Goal: Task Accomplishment & Management: Complete application form

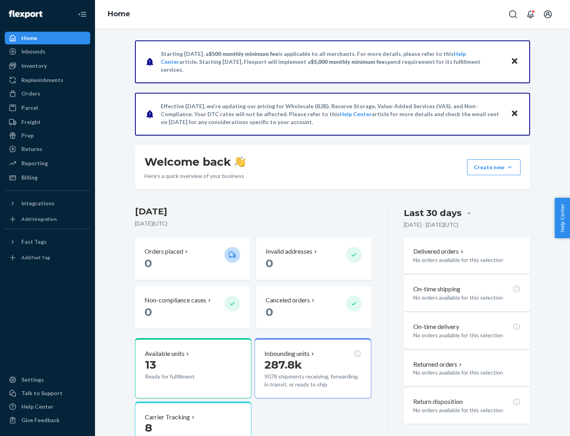
click at [510, 167] on button "Create new Create new inbound Create new order Create new product" at bounding box center [493, 167] width 53 height 16
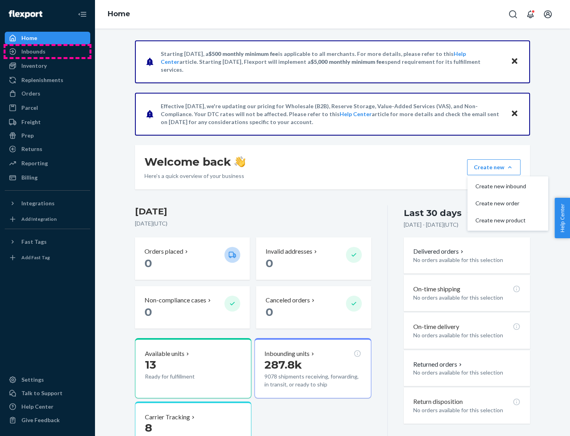
click at [48, 51] on div "Inbounds" at bounding box center [48, 51] width 84 height 11
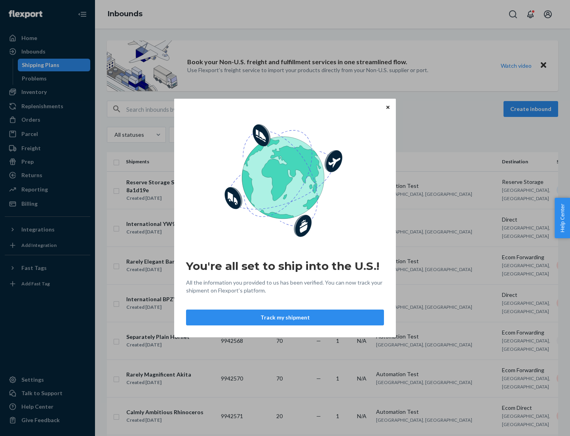
click at [285, 317] on button "Track my shipment" at bounding box center [285, 317] width 198 height 16
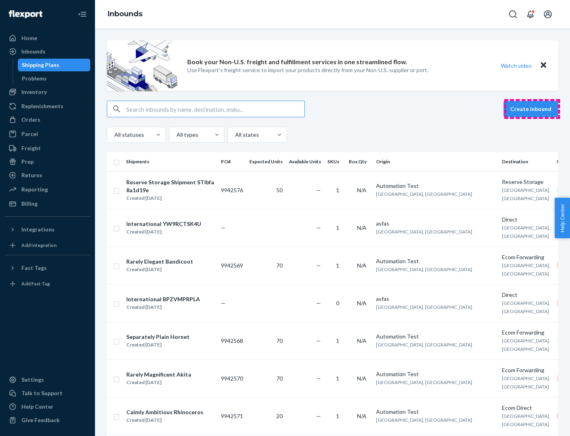
click at [532, 109] on button "Create inbound" at bounding box center [531, 109] width 55 height 16
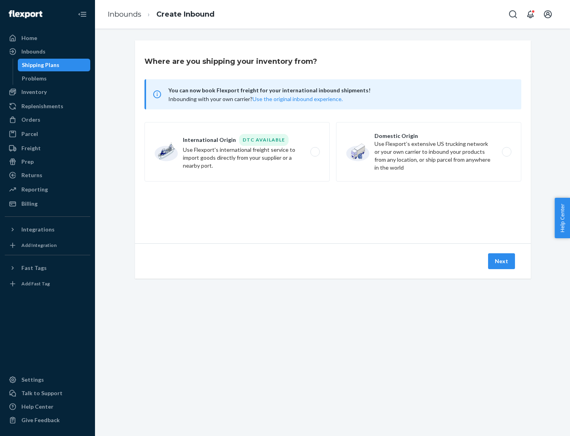
click at [237, 152] on label "International Origin DTC Available Use Flexport's international freight service…" at bounding box center [237, 151] width 185 height 59
click at [315, 152] on input "International Origin DTC Available Use Flexport's international freight service…" at bounding box center [317, 151] width 5 height 5
radio input "true"
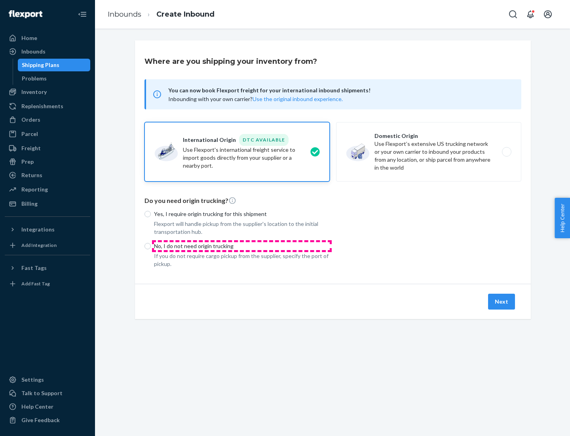
click at [242, 246] on p "No, I do not need origin trucking" at bounding box center [242, 246] width 176 height 8
click at [151, 246] on input "No, I do not need origin trucking" at bounding box center [148, 246] width 6 height 6
radio input "true"
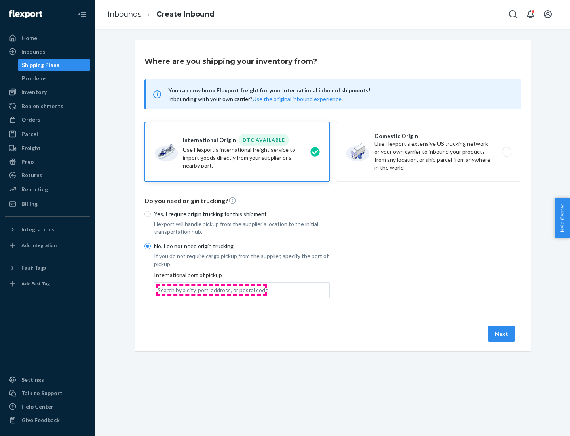
click at [211, 289] on div "Search by a city, port, address, or postal code" at bounding box center [213, 290] width 111 height 8
click at [158, 289] on input "Search by a city, port, address, or postal code" at bounding box center [158, 290] width 1 height 8
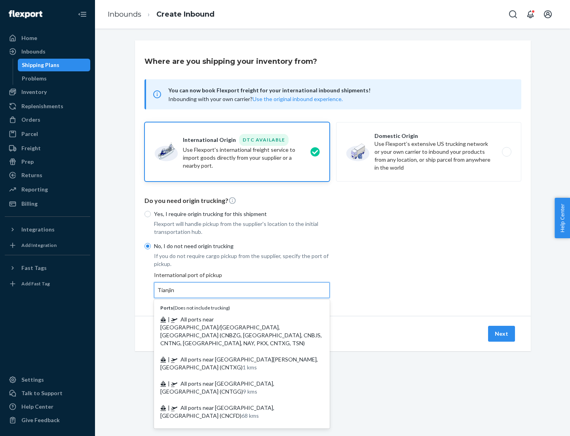
click at [234, 319] on span "| All ports near [GEOGRAPHIC_DATA]/[GEOGRAPHIC_DATA], [GEOGRAPHIC_DATA] (CNBZG,…" at bounding box center [241, 331] width 162 height 30
click at [175, 294] on input "Tianjin" at bounding box center [166, 290] width 17 height 8
type input "All ports near [GEOGRAPHIC_DATA]/[GEOGRAPHIC_DATA], [GEOGRAPHIC_DATA] (CNBZG, […"
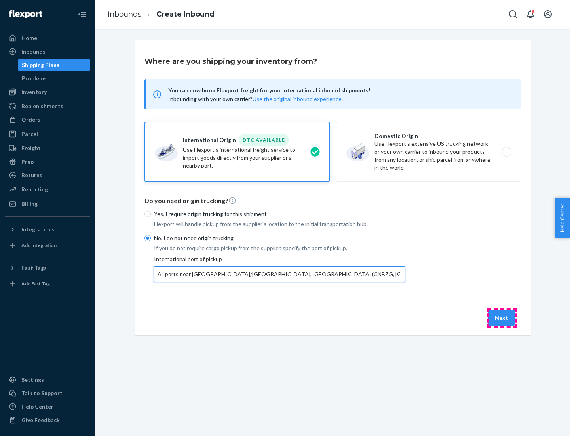
click at [502, 317] on button "Next" at bounding box center [501, 318] width 27 height 16
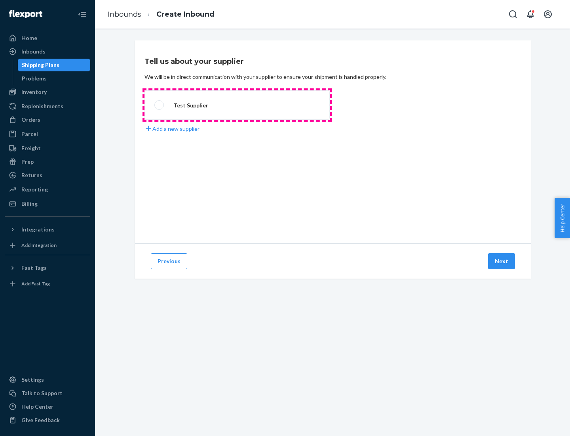
click at [237, 105] on label "Test Supplier" at bounding box center [237, 104] width 185 height 29
click at [160, 105] on input "Test Supplier" at bounding box center [156, 105] width 5 height 5
radio input "true"
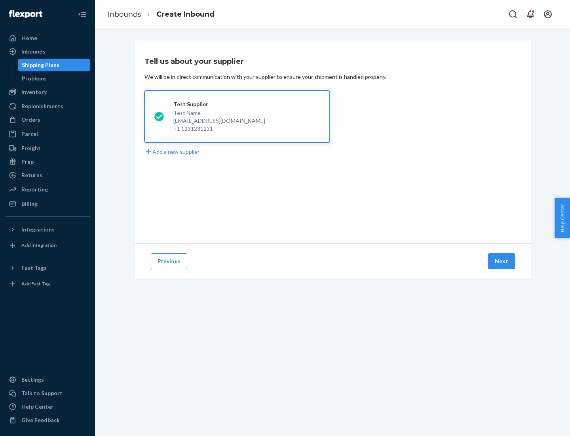
click at [502, 261] on button "Next" at bounding box center [501, 261] width 27 height 16
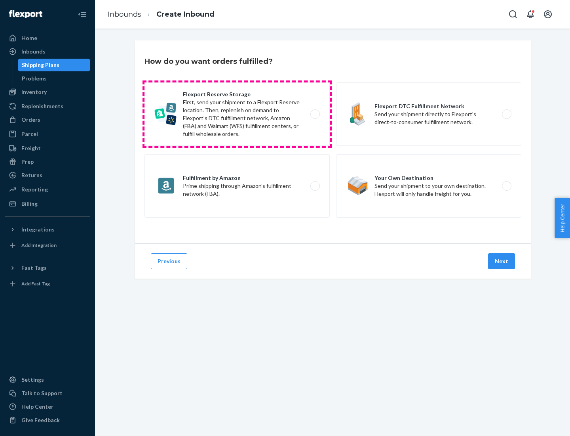
click at [237, 114] on label "Flexport Reserve Storage First, send your shipment to a Flexport Reserve locati…" at bounding box center [237, 113] width 185 height 63
click at [315, 114] on input "Flexport Reserve Storage First, send your shipment to a Flexport Reserve locati…" at bounding box center [317, 114] width 5 height 5
radio input "true"
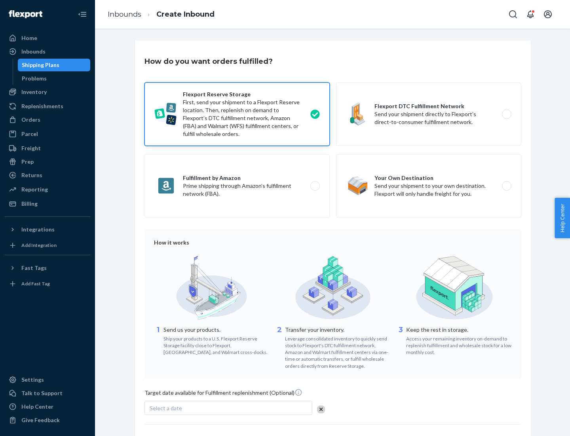
scroll to position [65, 0]
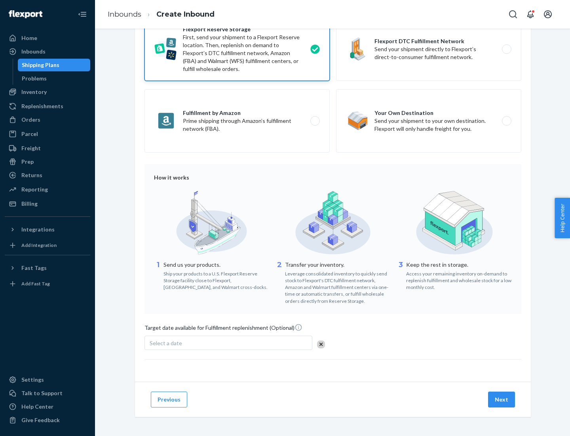
click at [502, 399] on button "Next" at bounding box center [501, 399] width 27 height 16
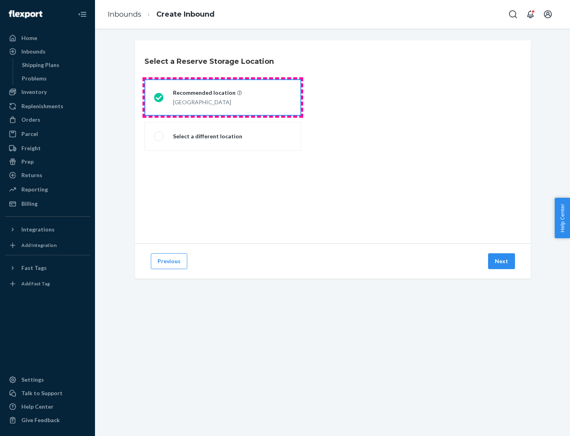
click at [223, 97] on div "[GEOGRAPHIC_DATA]" at bounding box center [207, 102] width 69 height 10
click at [159, 97] on input "Recommended location [GEOGRAPHIC_DATA]" at bounding box center [156, 97] width 5 height 5
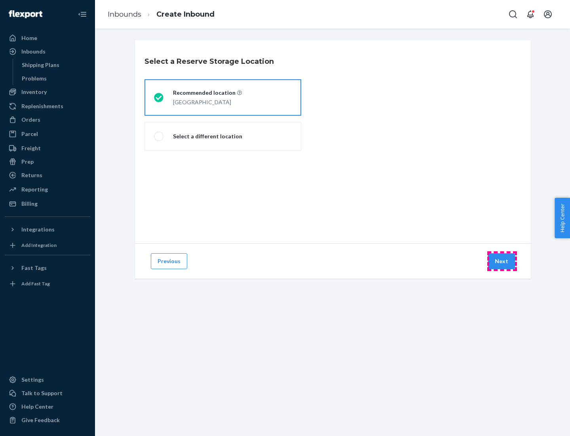
click at [502, 261] on button "Next" at bounding box center [501, 261] width 27 height 16
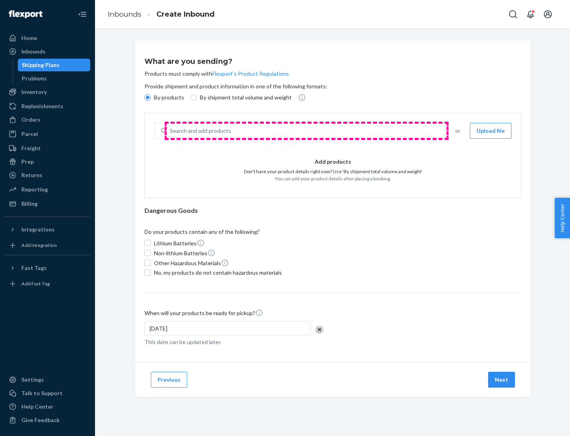
click at [307, 131] on div "Search and add products" at bounding box center [306, 131] width 279 height 14
click at [171, 131] on input "Search and add products" at bounding box center [170, 131] width 1 height 8
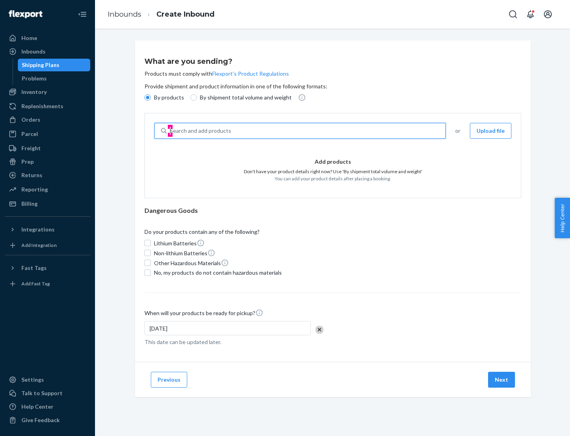
type input "basic"
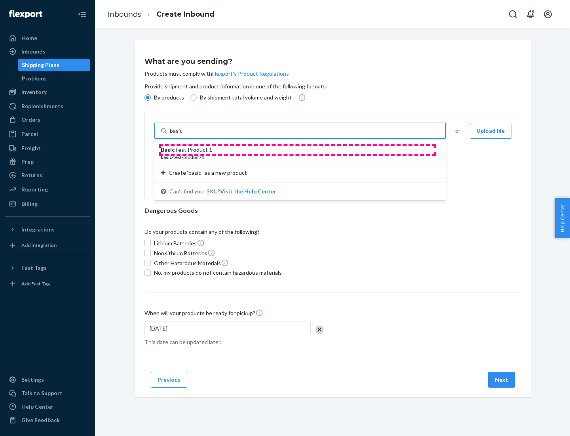
click at [297, 150] on div "Basic Test Product 1" at bounding box center [297, 150] width 272 height 8
click at [184, 135] on input "basic" at bounding box center [177, 131] width 14 height 8
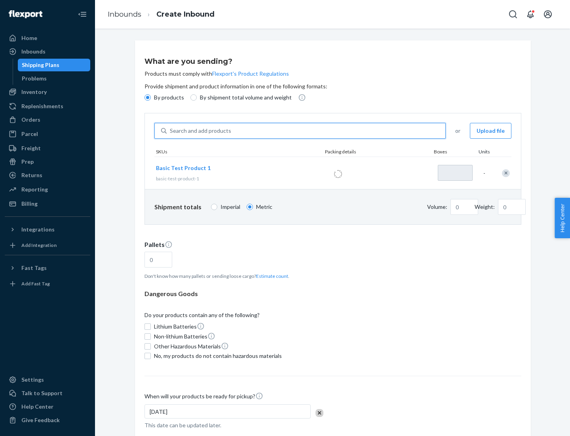
type input "1"
type input "1.09"
type input "3.27"
type input "3"
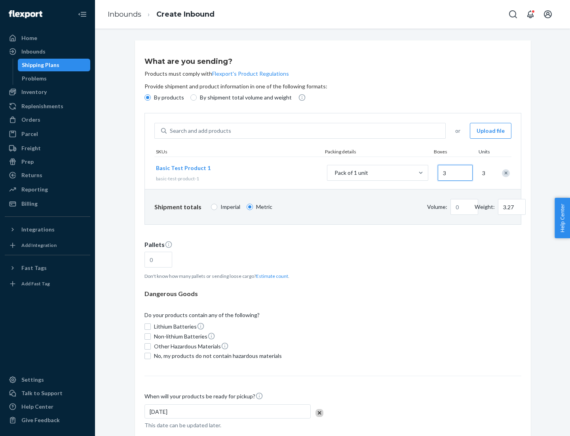
type input "0.01"
type input "32.66"
type input "300"
type input "0.07"
type input "326.59"
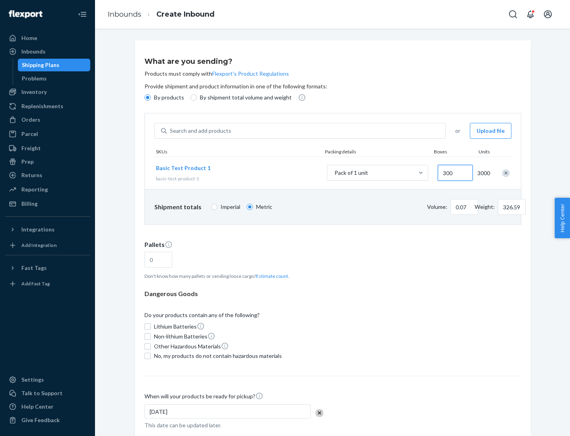
type input "3000"
type input "0.68"
type input "3265.86"
type input "1.09"
type input "1"
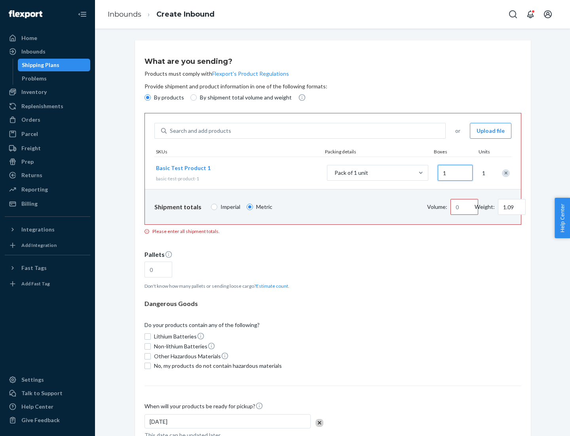
type input "10.89"
type input "10"
type input "0.02"
type input "108.86"
type input "100"
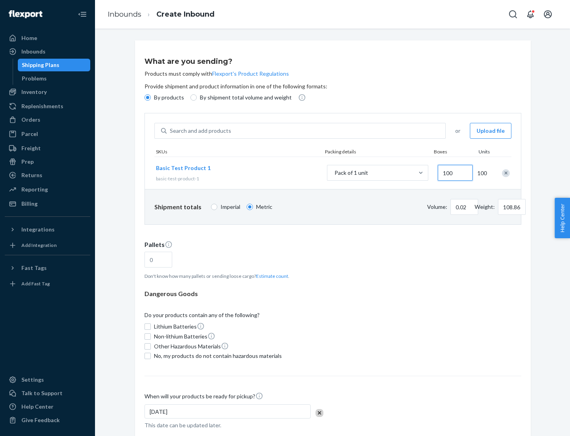
type input "0.23"
type input "1088.62"
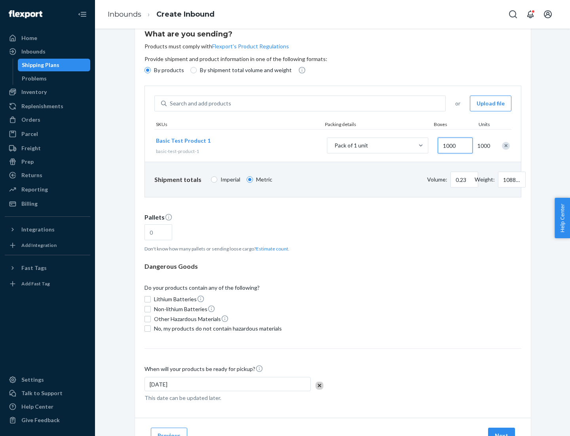
type input "1000"
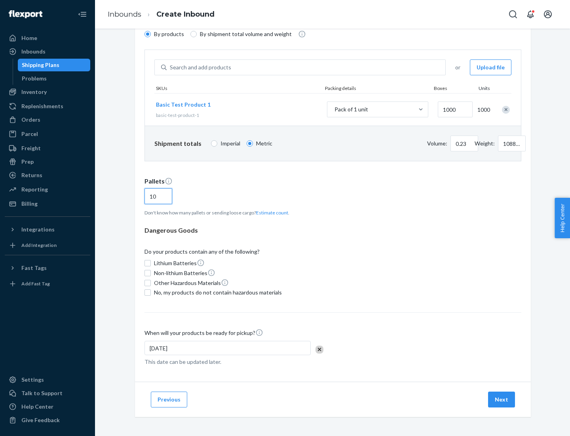
type input "10"
click at [217, 292] on span "No, my products do not contain hazardous materials" at bounding box center [218, 292] width 128 height 8
click at [151, 292] on input "No, my products do not contain hazardous materials" at bounding box center [148, 292] width 6 height 6
checkbox input "true"
click at [502, 399] on button "Next" at bounding box center [501, 399] width 27 height 16
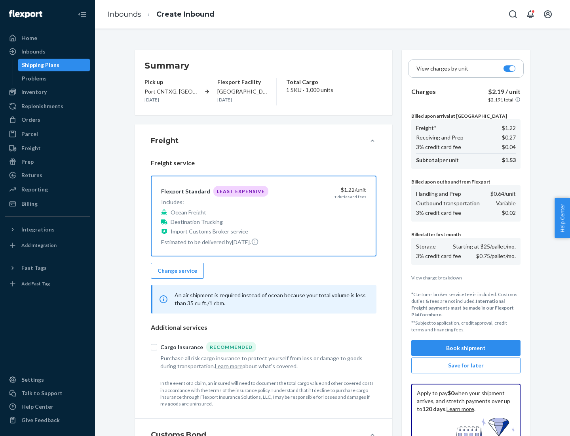
scroll to position [116, 0]
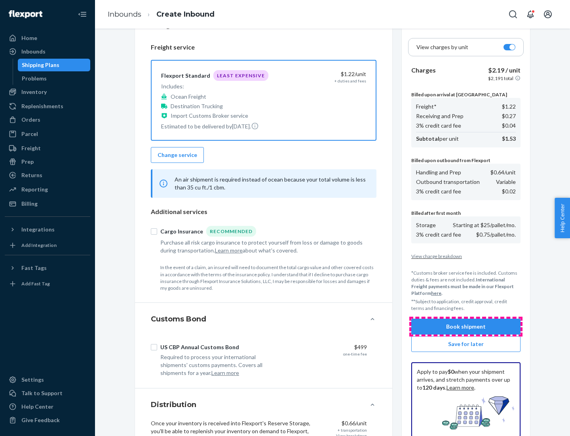
click at [466, 326] on button "Book shipment" at bounding box center [465, 326] width 109 height 16
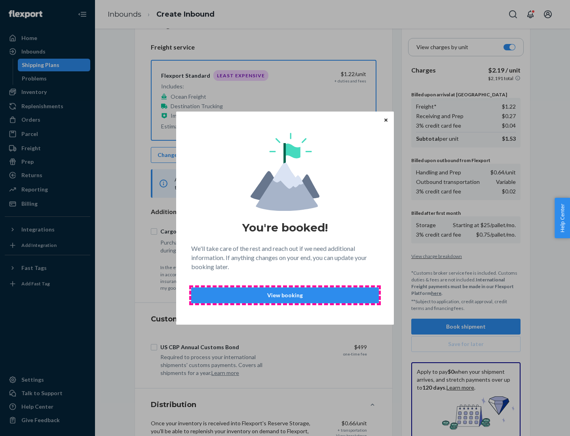
click at [285, 295] on p "View booking" at bounding box center [285, 295] width 174 height 8
